Goal: Task Accomplishment & Management: Manage account settings

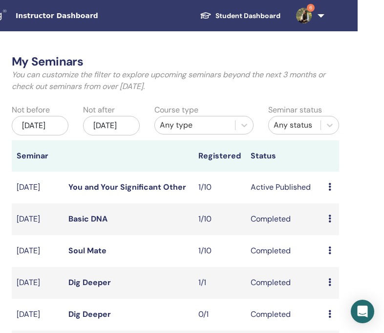
scroll to position [0, 180]
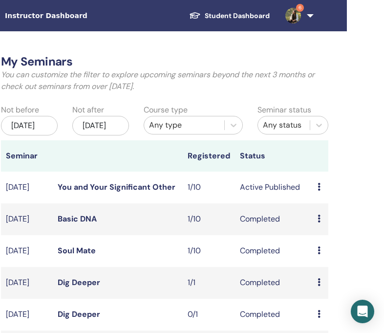
click at [319, 186] on td "Preview Edit Attendees Cancel" at bounding box center [321, 188] width 16 height 32
click at [319, 190] on icon at bounding box center [319, 187] width 3 height 8
click at [314, 228] on link "Attendees" at bounding box center [328, 227] width 37 height 10
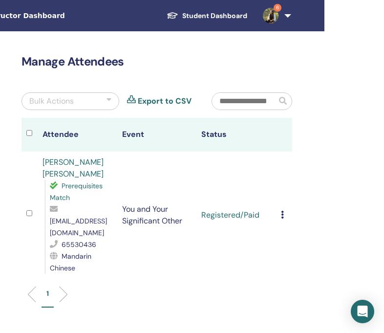
scroll to position [0, 203]
click at [281, 211] on icon at bounding box center [282, 215] width 3 height 8
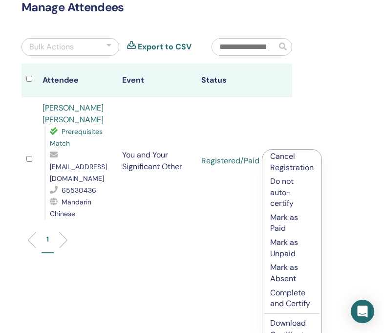
scroll to position [56, 203]
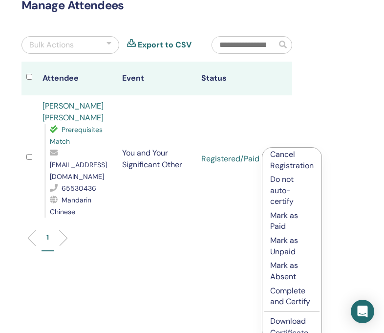
click at [280, 286] on p "Complete and Certify" at bounding box center [292, 297] width 44 height 22
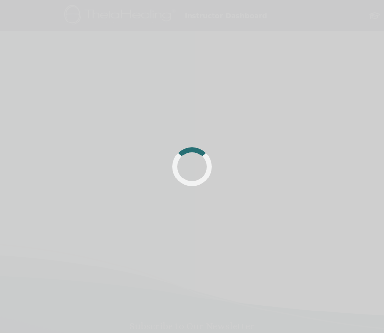
scroll to position [56, 203]
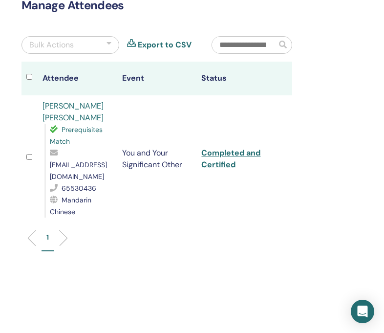
click at [222, 148] on link "Completed and Certified" at bounding box center [231, 159] width 59 height 22
